Goal: Information Seeking & Learning: Learn about a topic

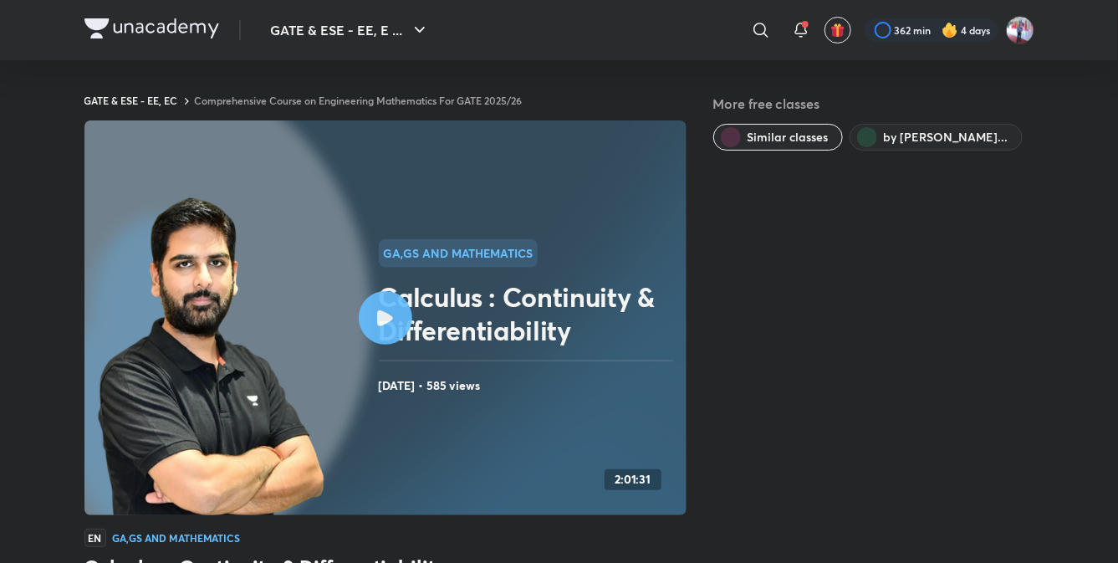
click at [142, 28] on img at bounding box center [151, 28] width 135 height 20
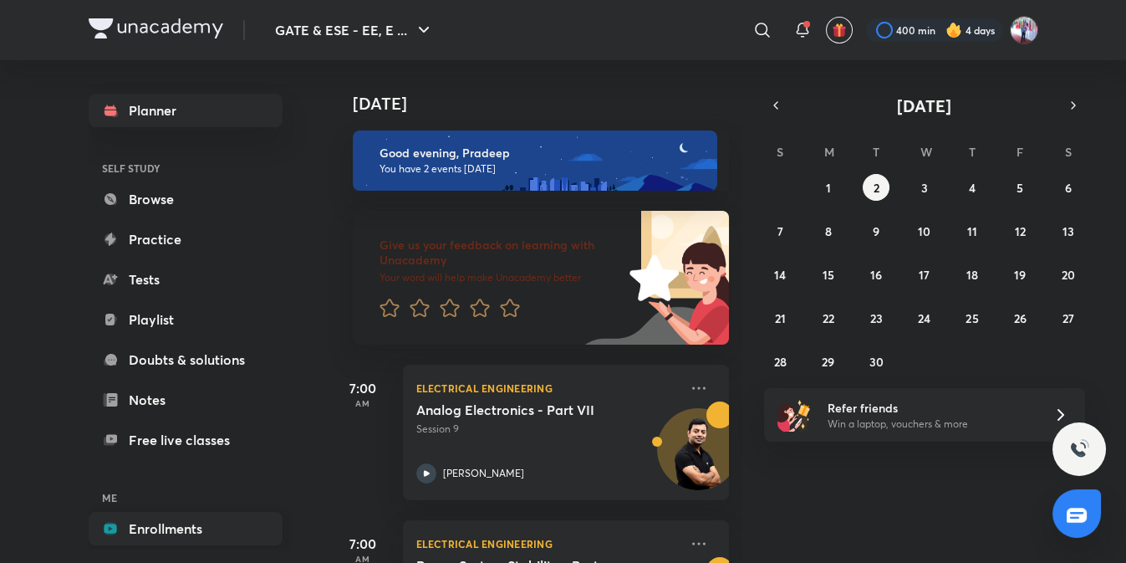
click at [170, 521] on link "Enrollments" at bounding box center [186, 528] width 194 height 33
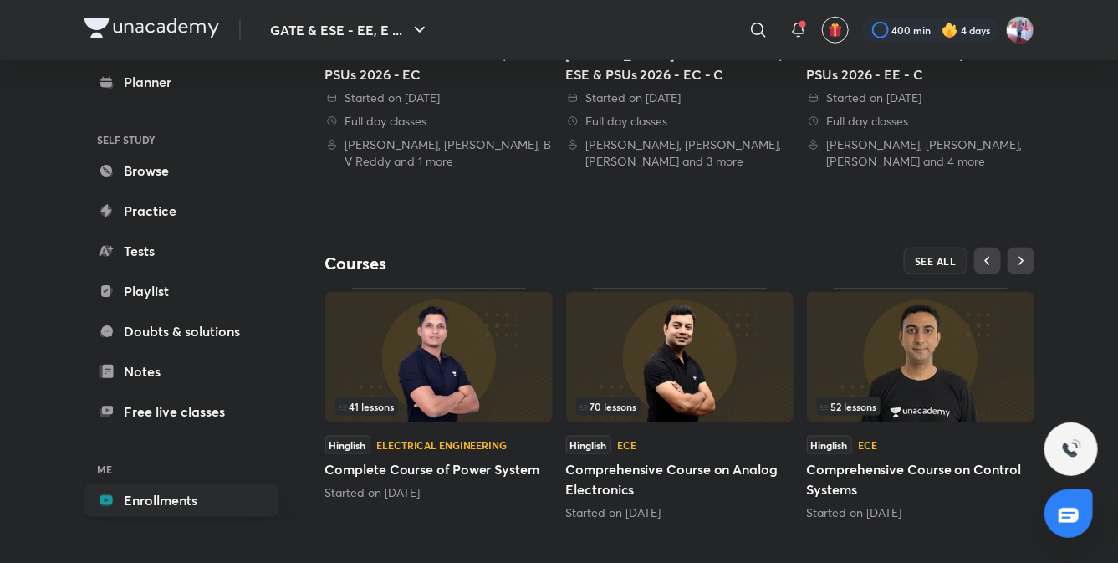
scroll to position [586, 0]
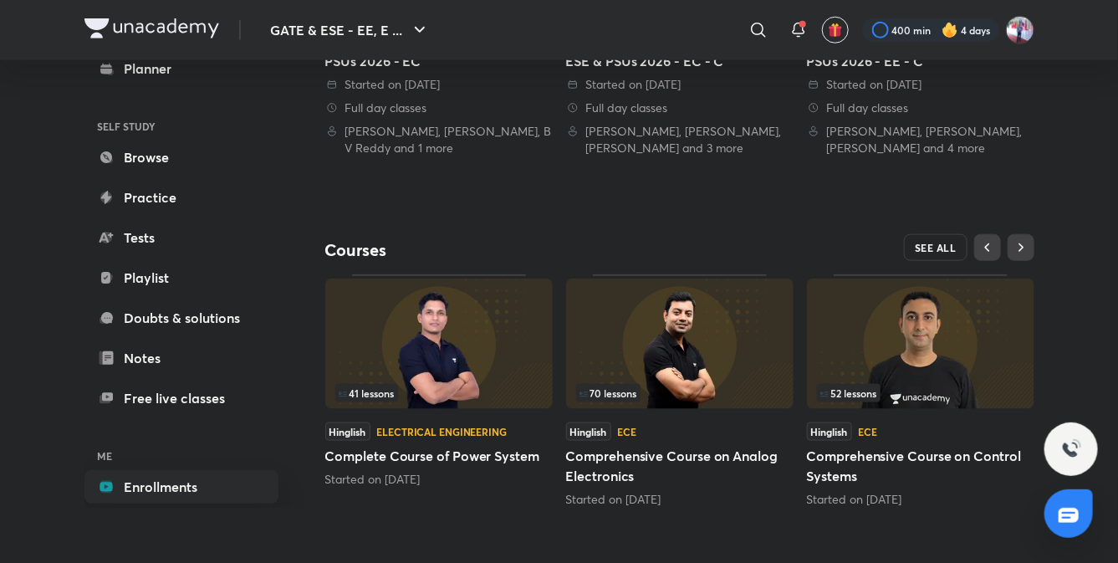
click at [939, 236] on button "SEE ALL" at bounding box center [936, 247] width 64 height 27
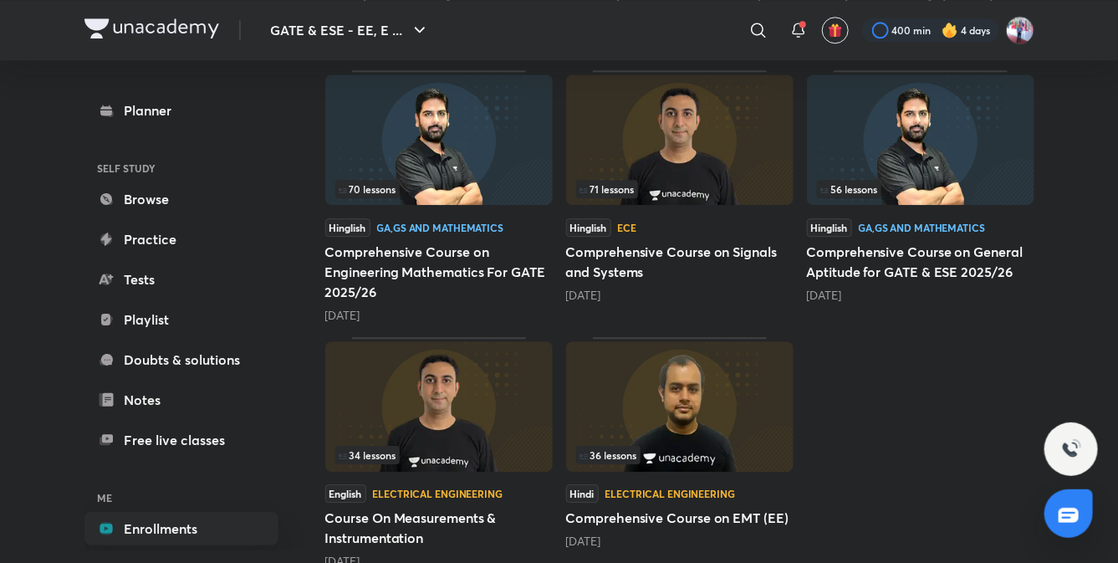
scroll to position [1749, 0]
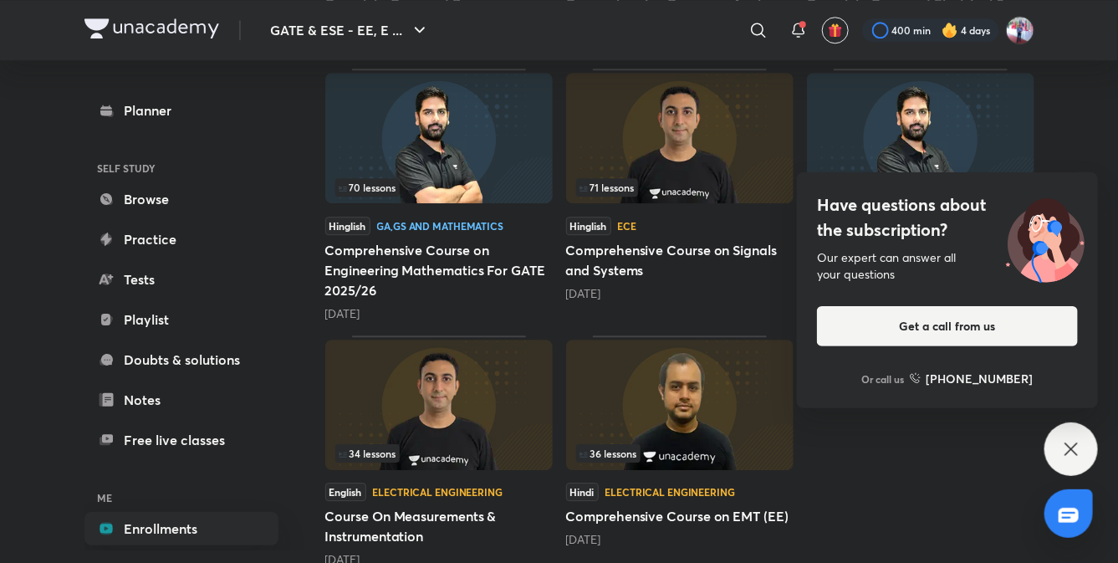
click at [1074, 452] on icon at bounding box center [1071, 449] width 20 height 20
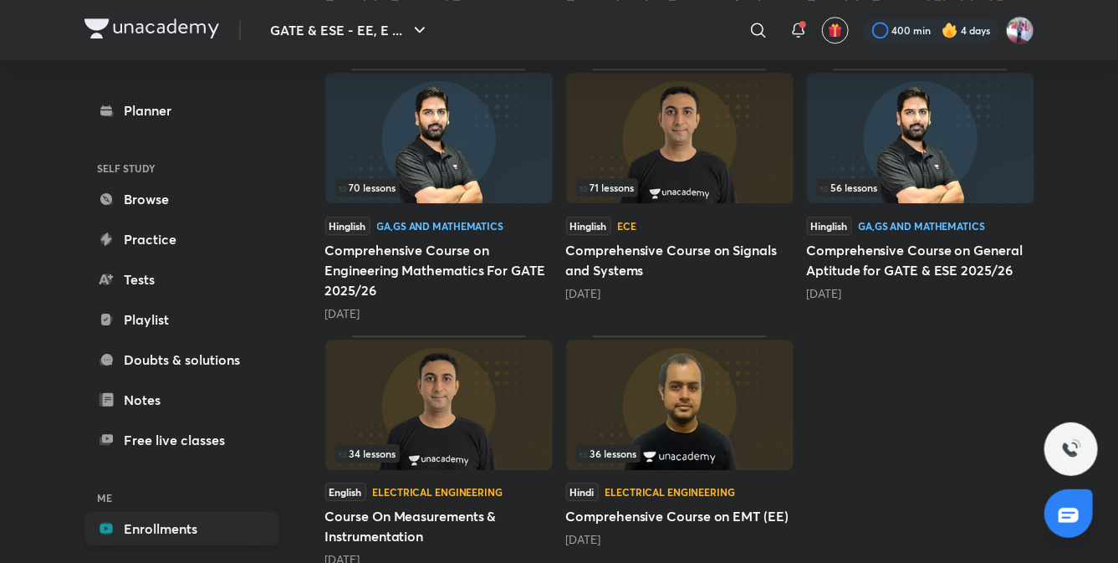
click at [901, 257] on h5 "Comprehensive Course on General Aptitude for GATE & ESE 2025/26" at bounding box center [920, 260] width 227 height 40
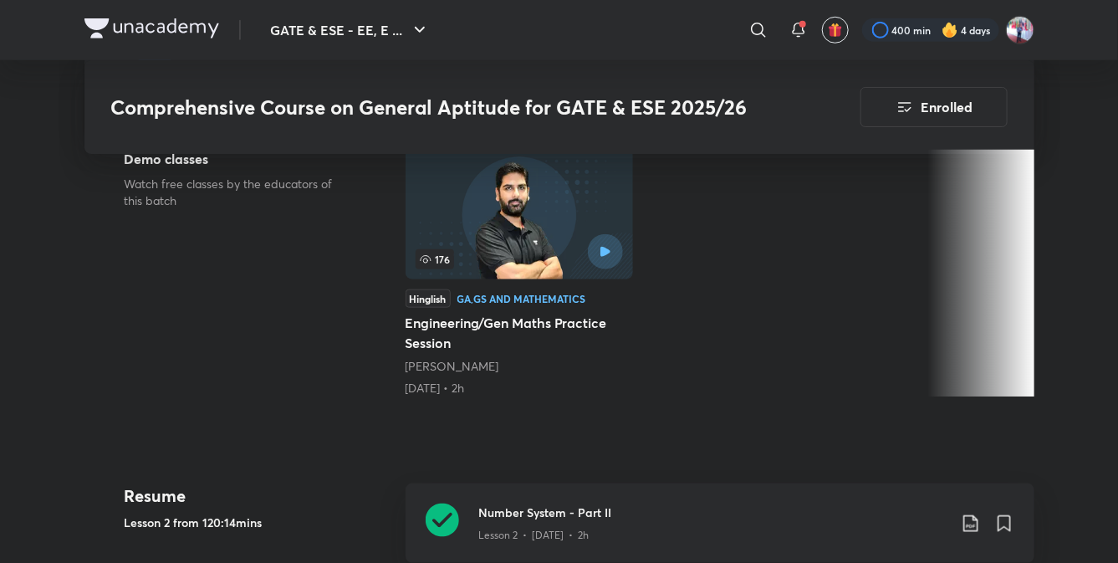
scroll to position [502, 0]
click at [759, 29] on icon at bounding box center [758, 30] width 20 height 20
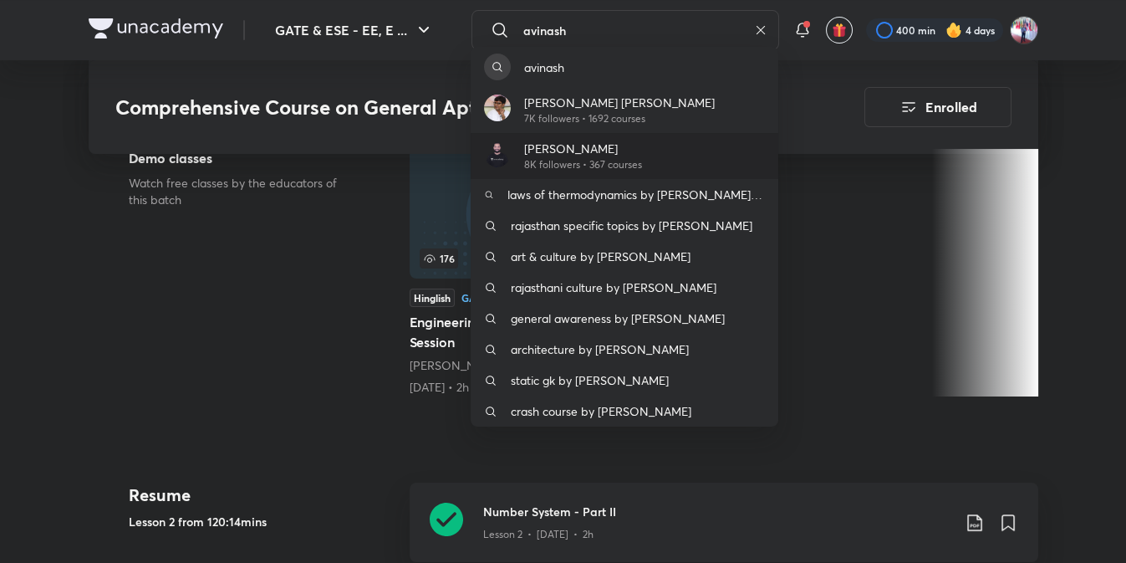
type input "avinash"
click at [581, 154] on p "[PERSON_NAME]" at bounding box center [583, 149] width 118 height 18
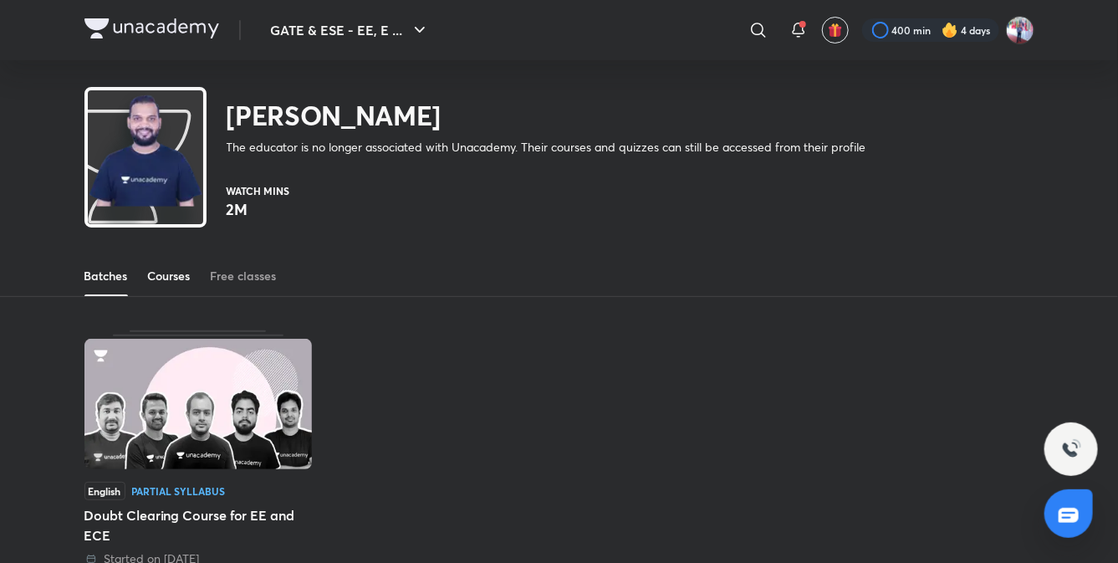
click at [173, 274] on div "Courses" at bounding box center [169, 276] width 43 height 17
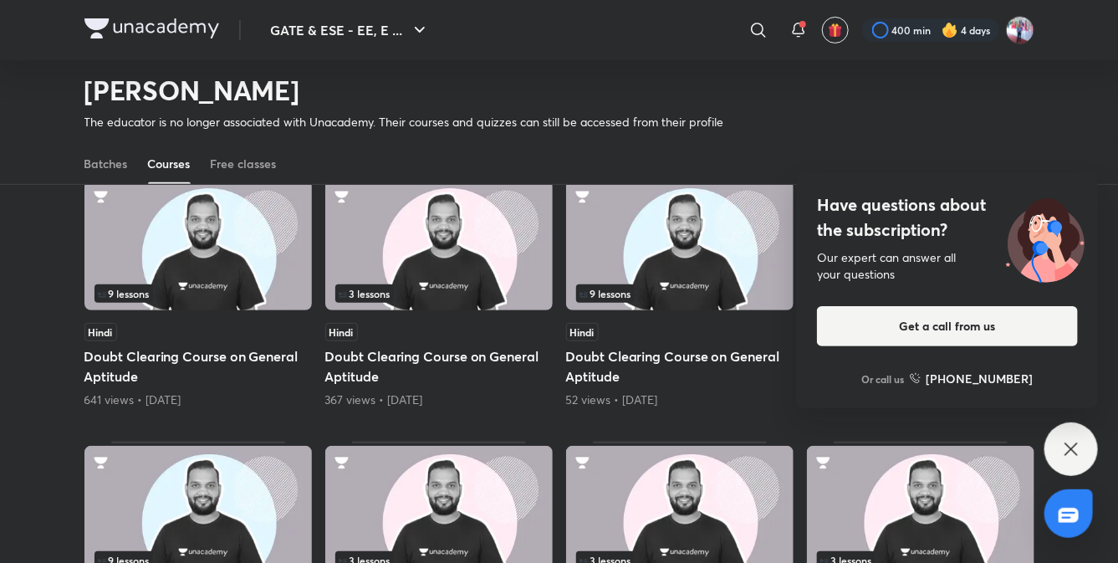
scroll to position [157, 0]
click at [1068, 457] on icon at bounding box center [1071, 449] width 20 height 20
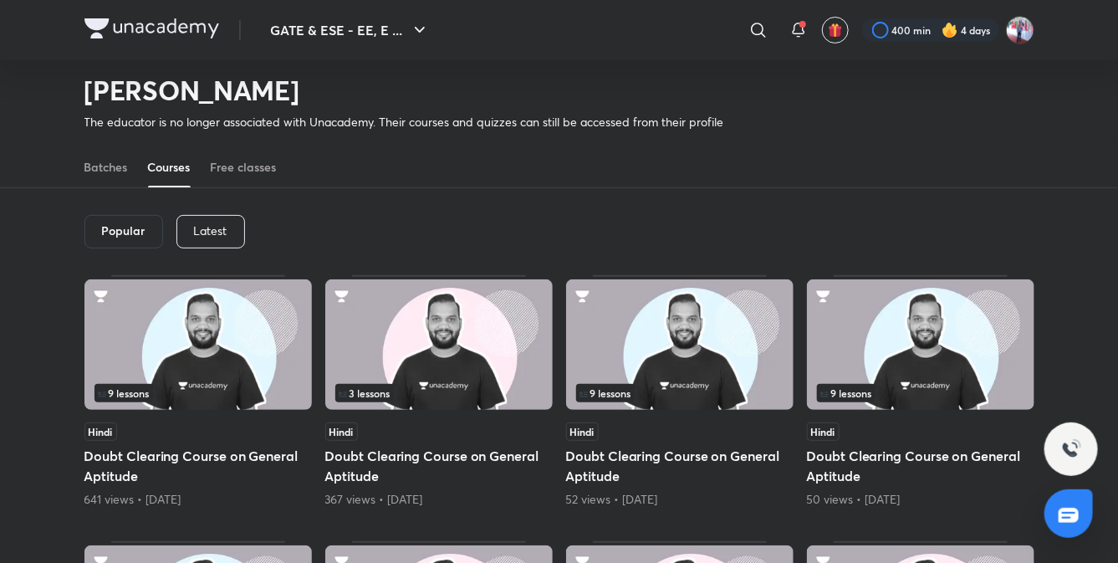
scroll to position [0, 0]
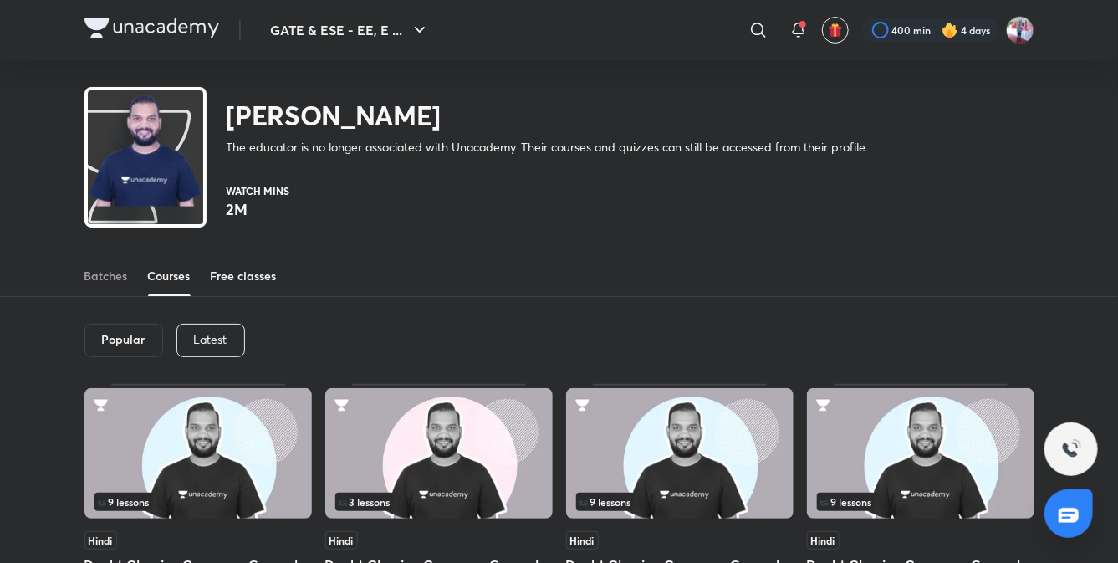
click at [243, 273] on div "Free classes" at bounding box center [244, 276] width 66 height 17
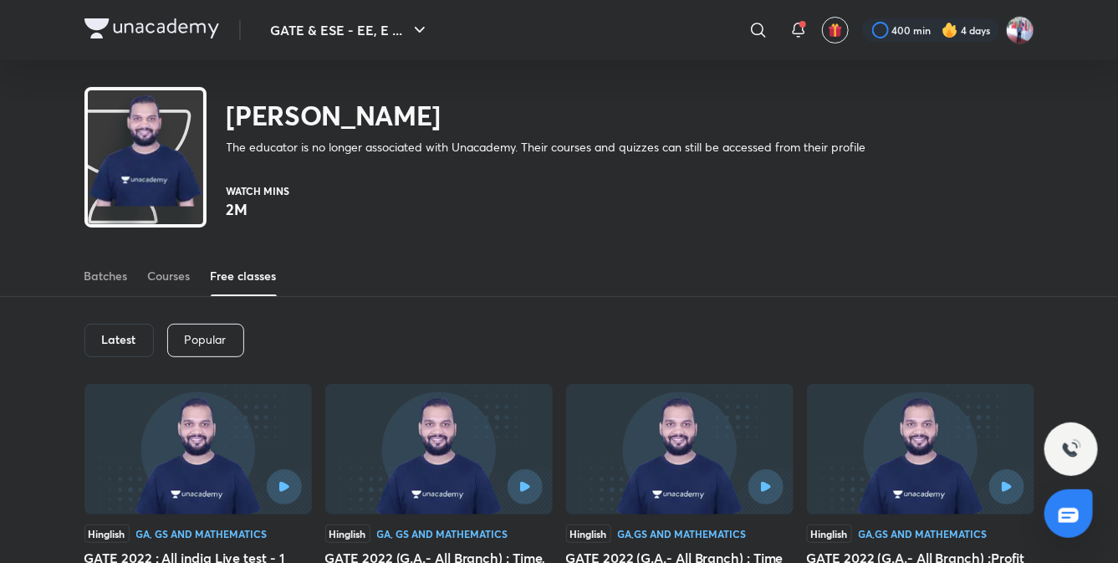
click at [117, 333] on h6 "Latest" at bounding box center [119, 339] width 34 height 13
click at [119, 341] on h6 "Latest" at bounding box center [119, 339] width 34 height 13
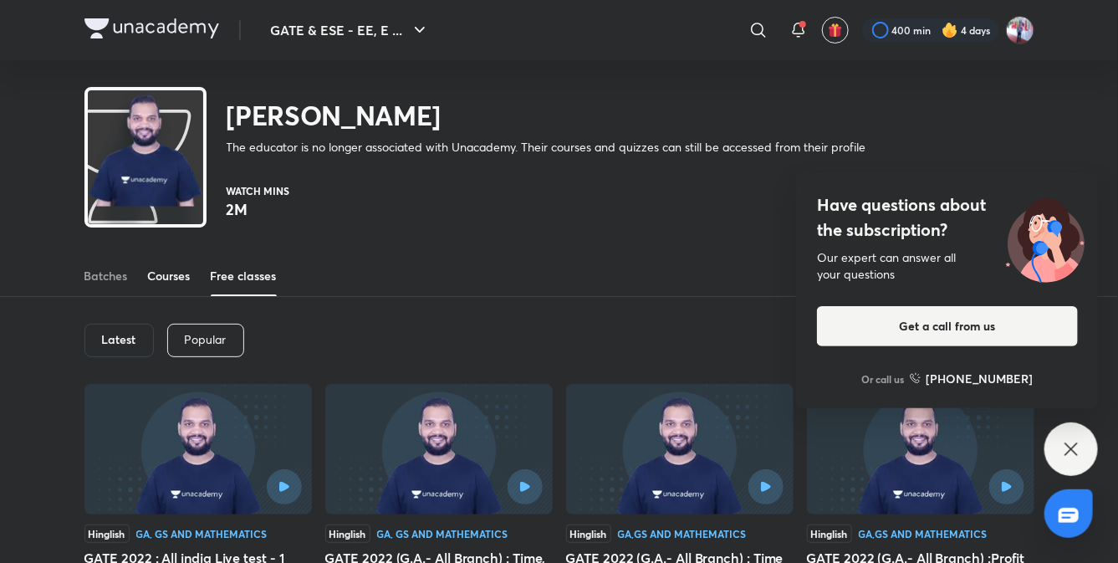
click at [179, 278] on div "Courses" at bounding box center [169, 276] width 43 height 17
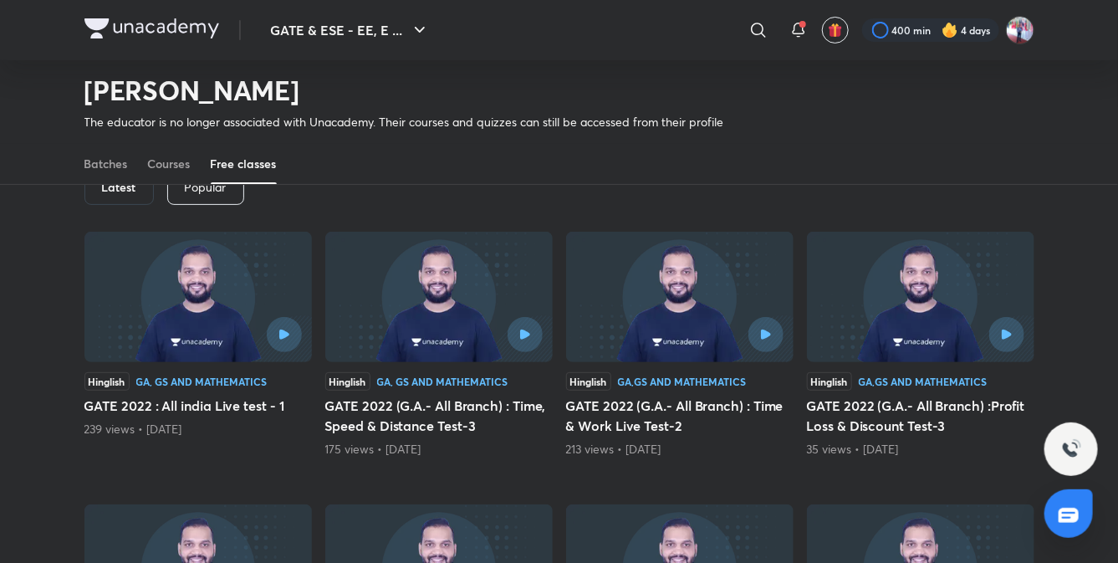
scroll to position [93, 0]
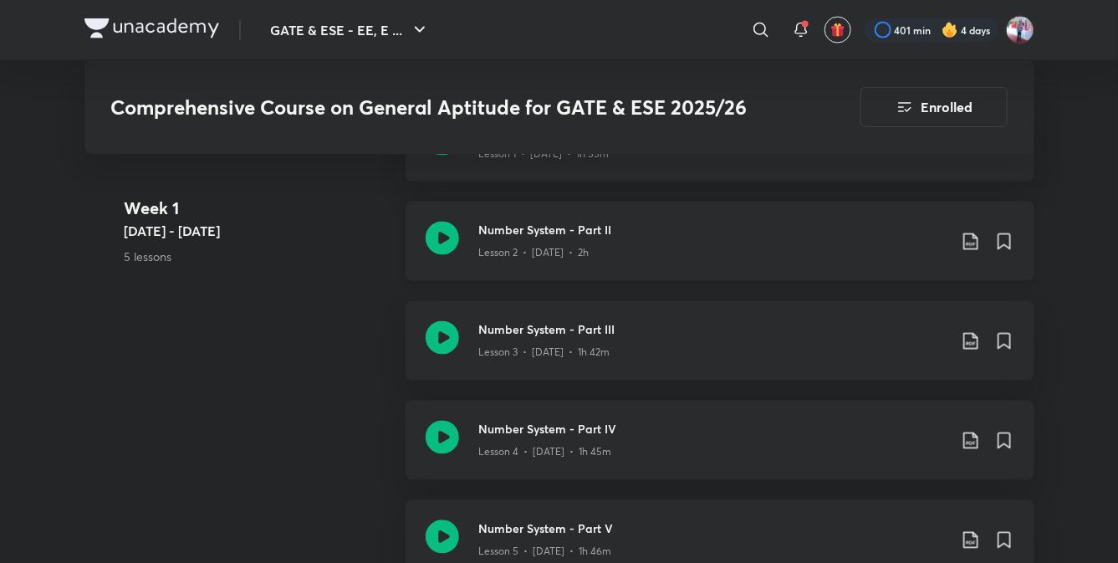
scroll to position [1072, 0]
click at [516, 338] on h3 "Number System - Part III" at bounding box center [713, 330] width 468 height 18
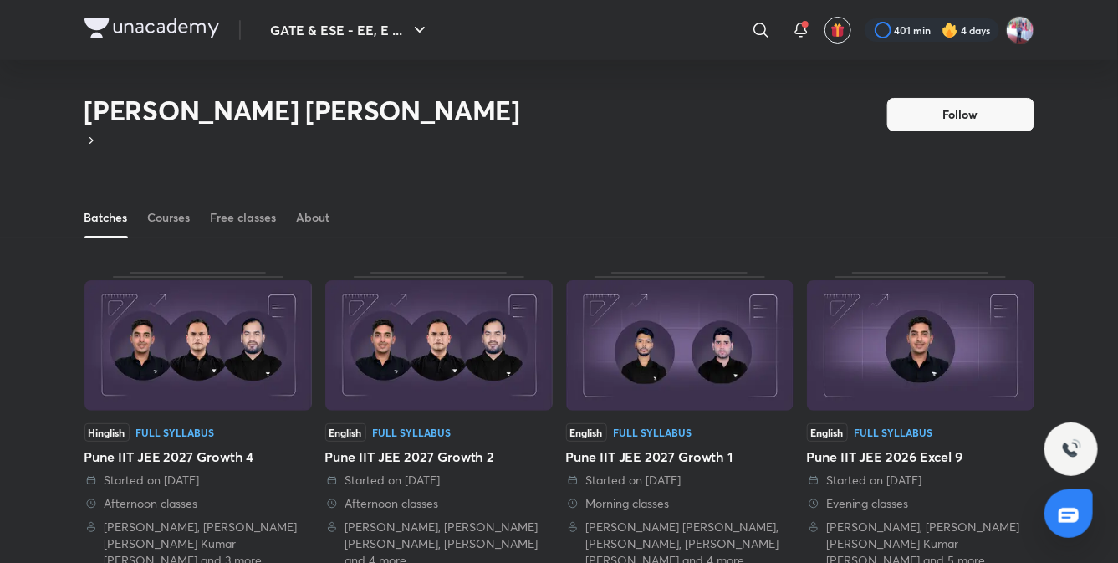
scroll to position [100, 0]
